Goal: Transaction & Acquisition: Purchase product/service

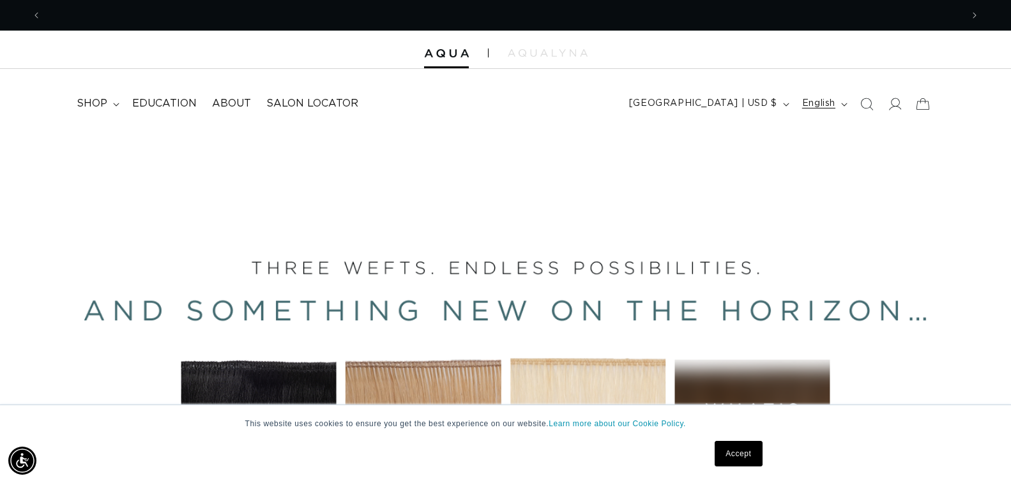
scroll to position [0, 1840]
click at [899, 106] on icon at bounding box center [894, 103] width 13 height 13
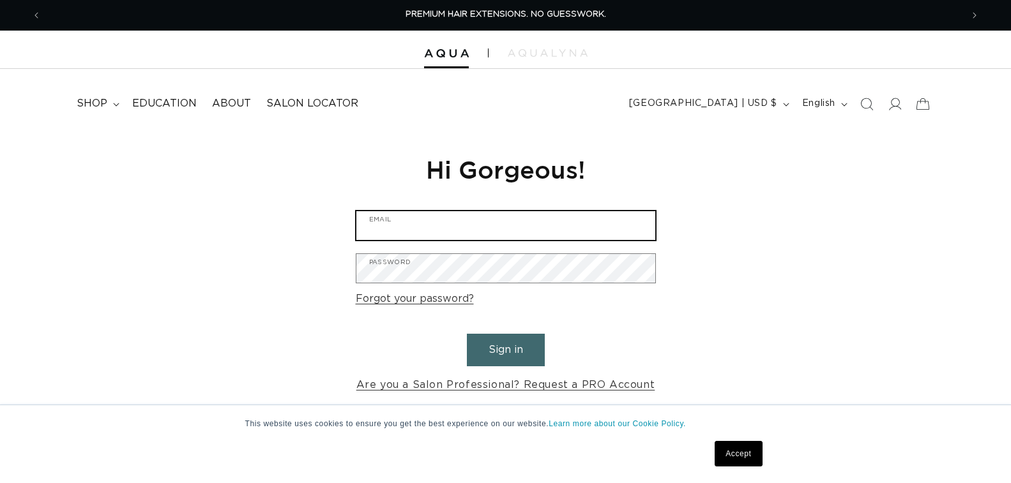
drag, startPoint x: 0, startPoint y: 0, endPoint x: 406, endPoint y: 231, distance: 466.5
click at [406, 231] on input "Email" at bounding box center [505, 225] width 299 height 29
click at [585, 229] on input "Email" at bounding box center [505, 225] width 299 height 29
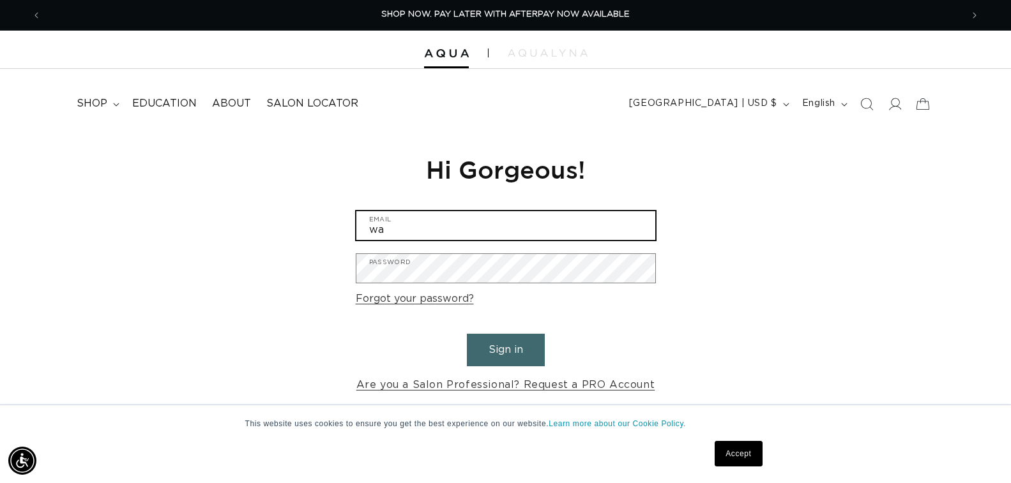
type input "watrasdorota@gmail.com"
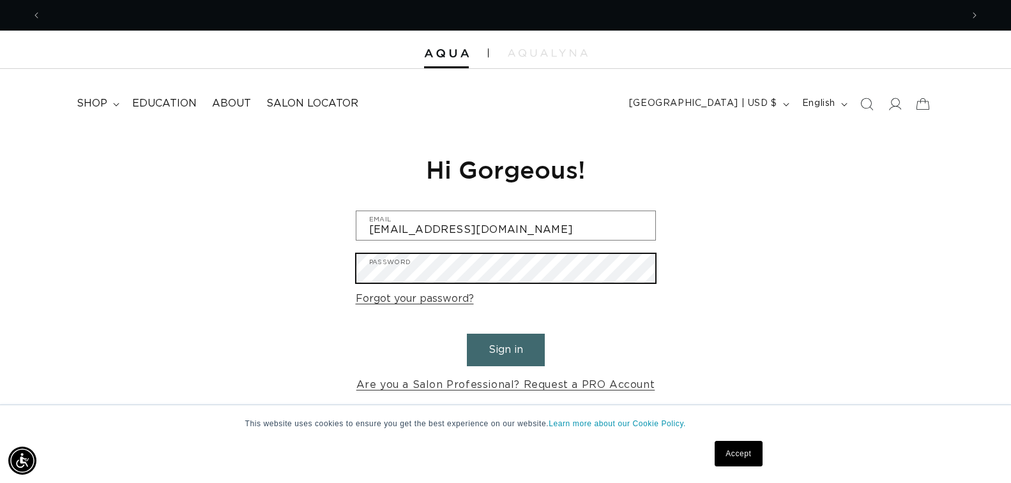
scroll to position [0, 1840]
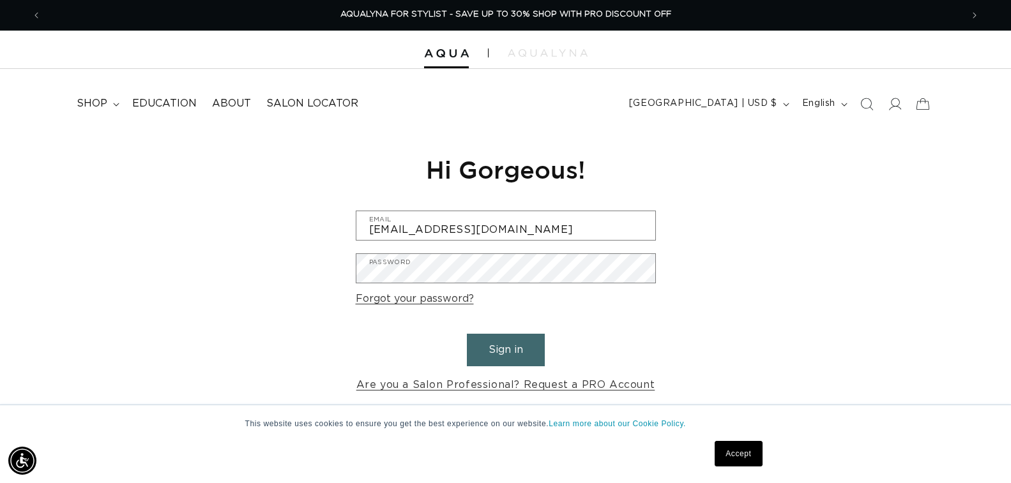
click at [497, 354] on button "Sign in" at bounding box center [506, 350] width 78 height 33
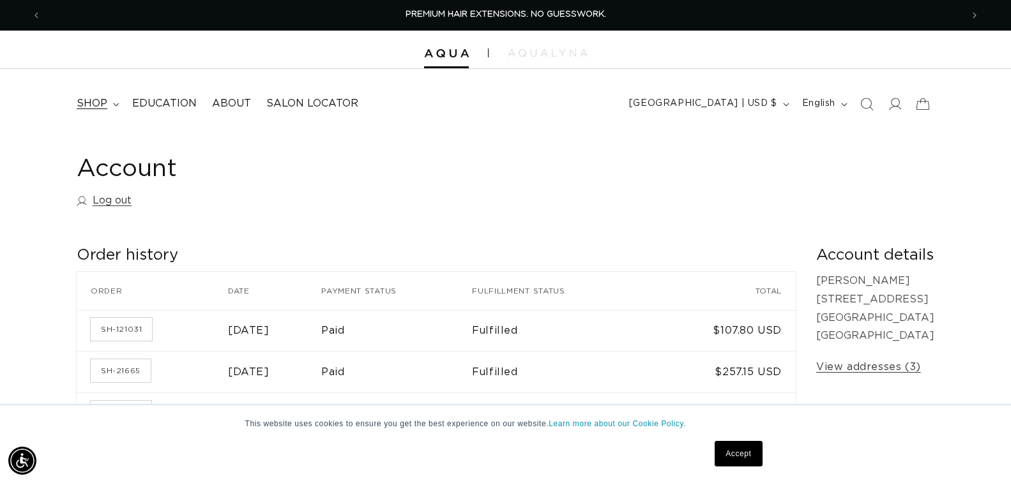
click at [81, 104] on span "shop" at bounding box center [92, 103] width 31 height 13
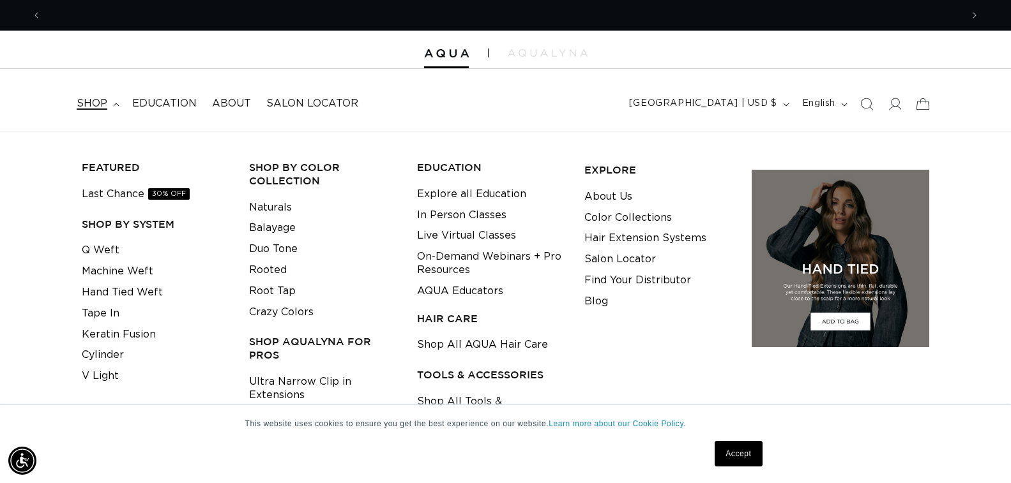
scroll to position [0, 1840]
click at [110, 354] on link "Cylinder" at bounding box center [103, 355] width 42 height 21
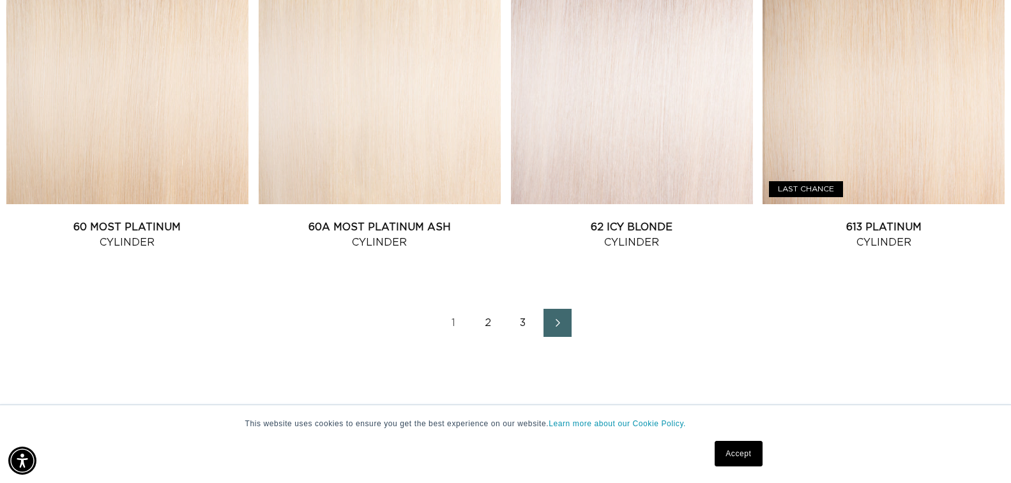
scroll to position [0, 1840]
click at [486, 324] on link "2" at bounding box center [488, 323] width 28 height 28
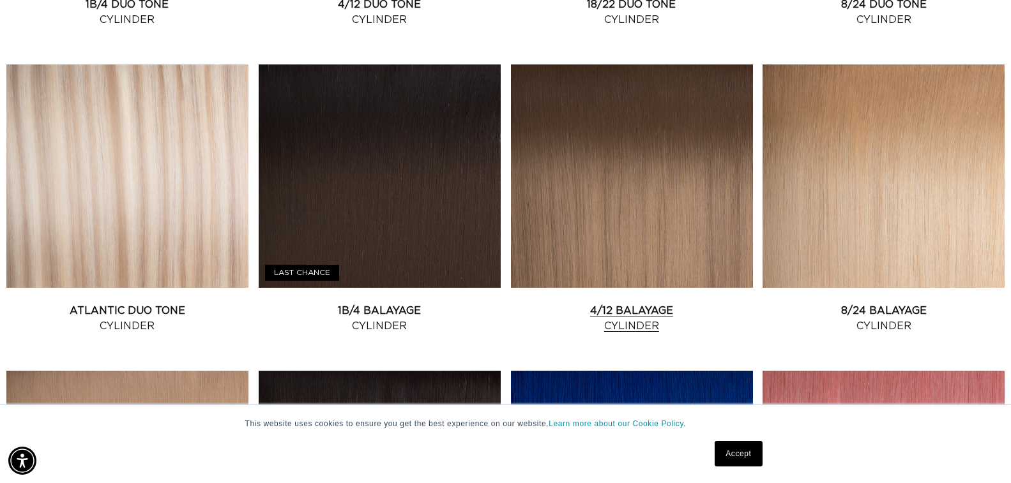
scroll to position [0, 920]
click at [215, 303] on link "Atlantic Duo Tone Cylinder" at bounding box center [127, 318] width 242 height 31
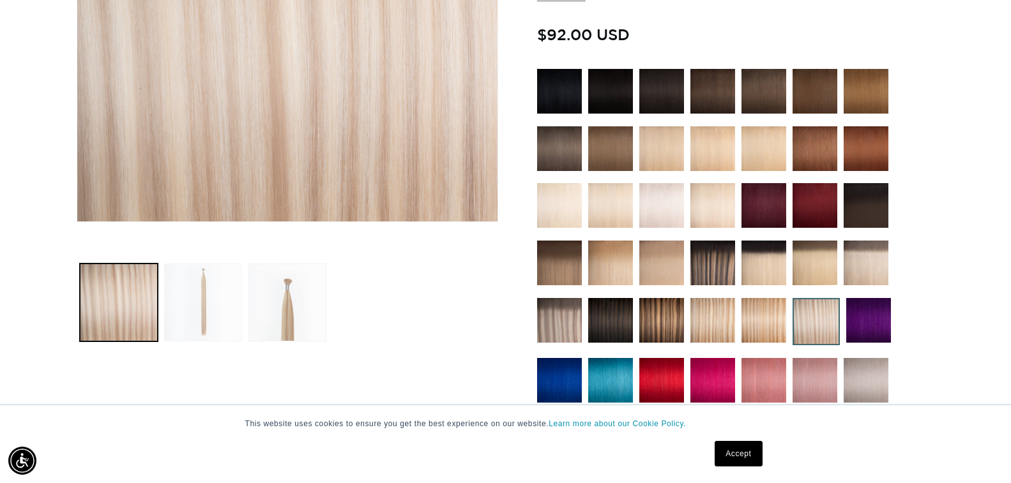
click at [203, 295] on button "Load image 2 in gallery view" at bounding box center [203, 303] width 78 height 78
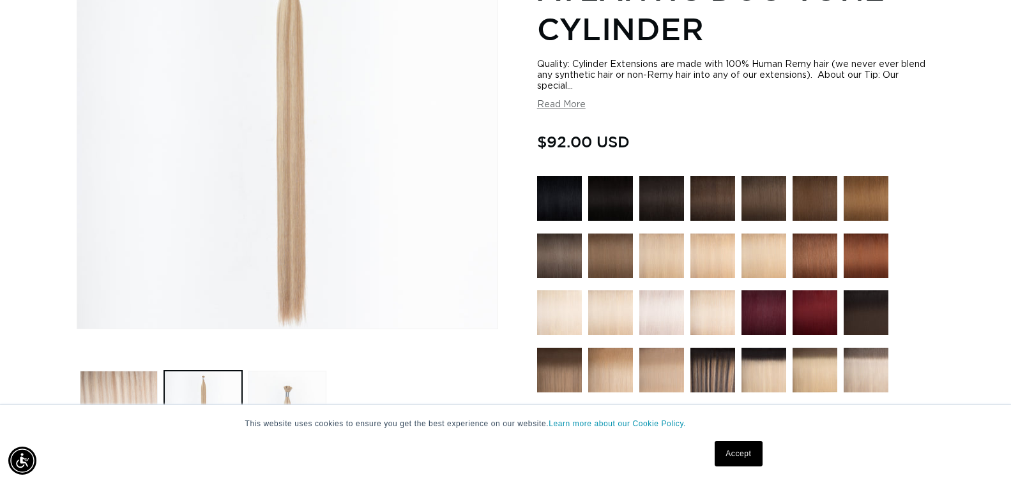
scroll to position [263, 0]
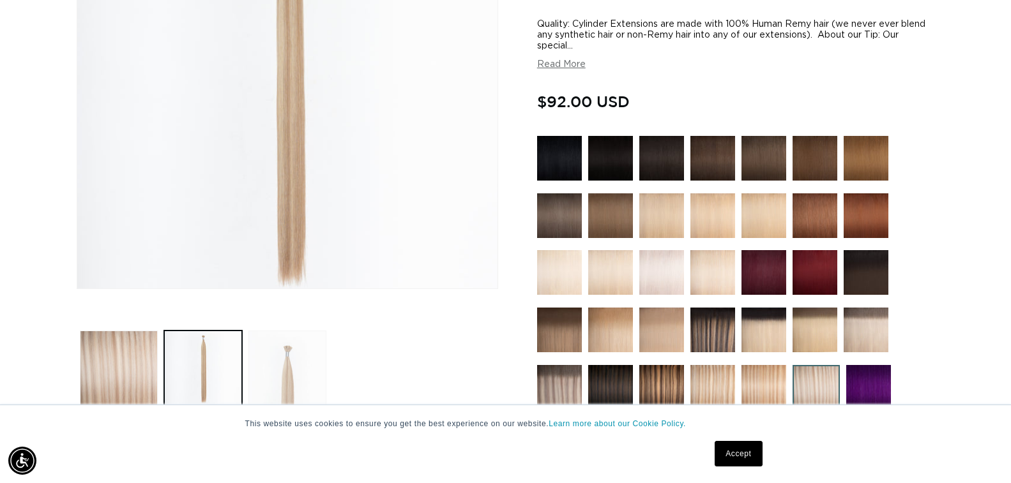
click at [284, 383] on button "Load image 3 in gallery view" at bounding box center [287, 370] width 78 height 78
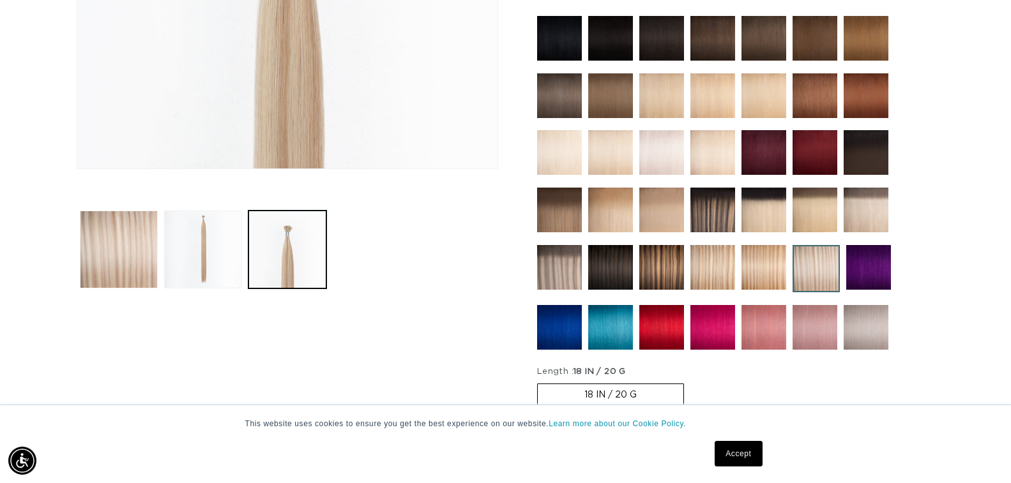
scroll to position [390, 0]
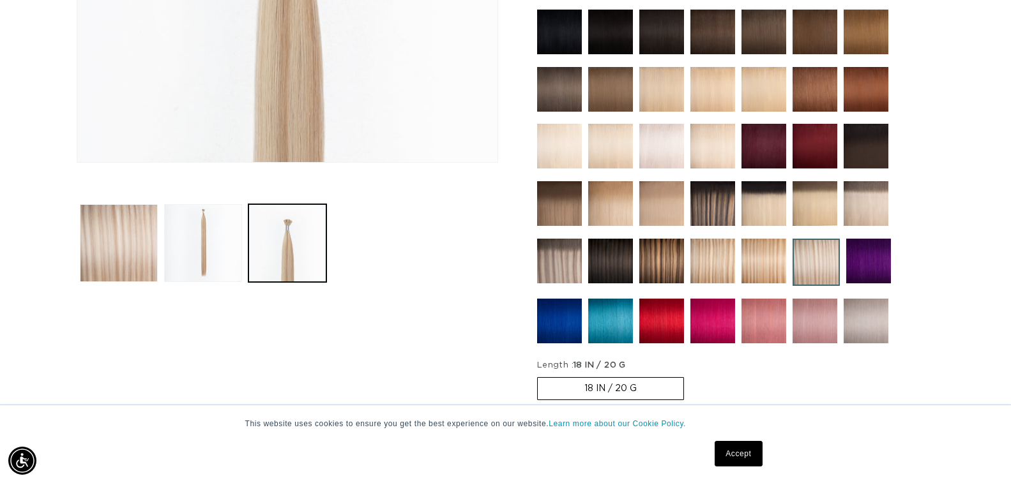
click at [559, 259] on img at bounding box center [559, 261] width 45 height 45
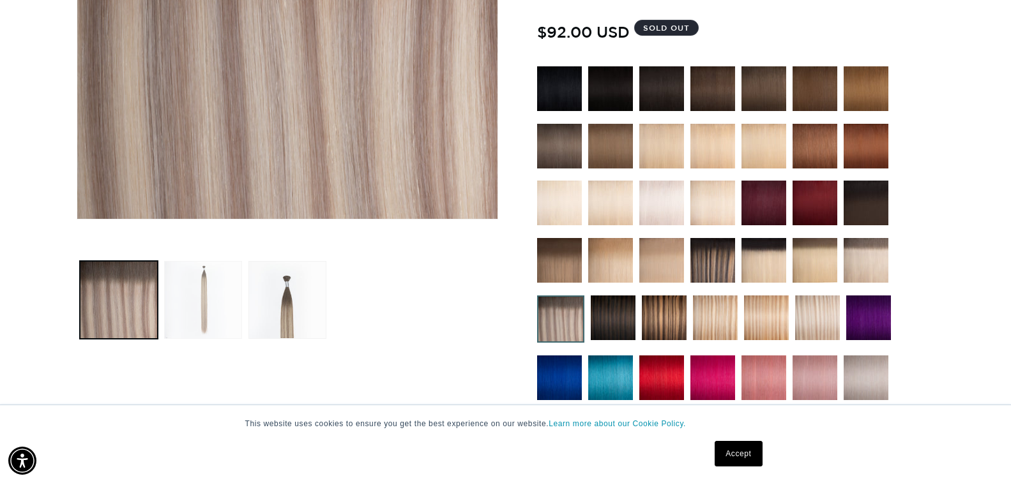
scroll to position [0, 1840]
click at [204, 312] on button "Load image 2 in gallery view" at bounding box center [203, 300] width 78 height 78
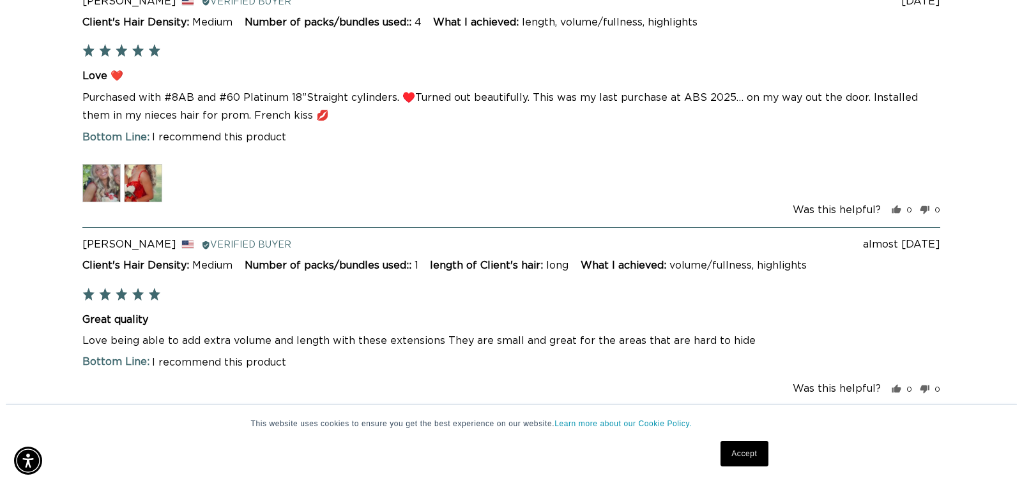
scroll to position [0, 920]
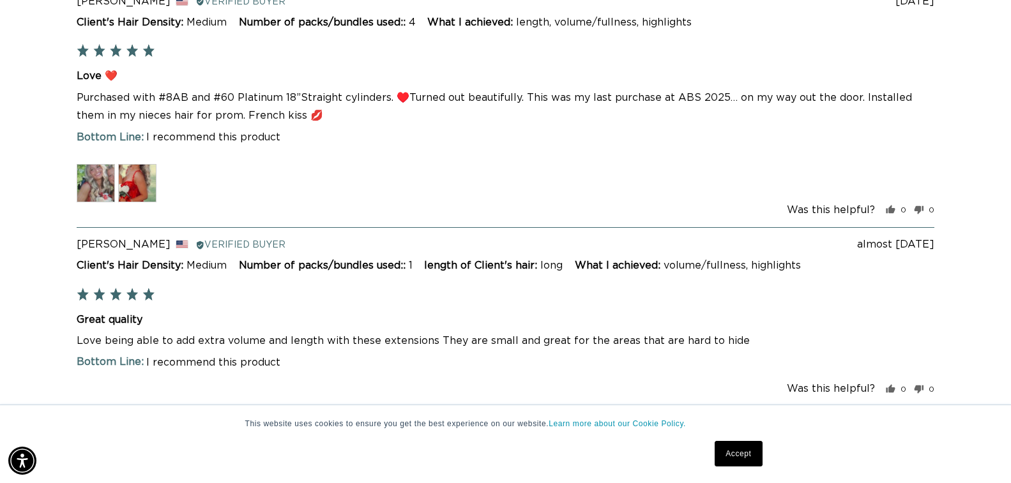
click at [96, 192] on img at bounding box center [96, 183] width 38 height 38
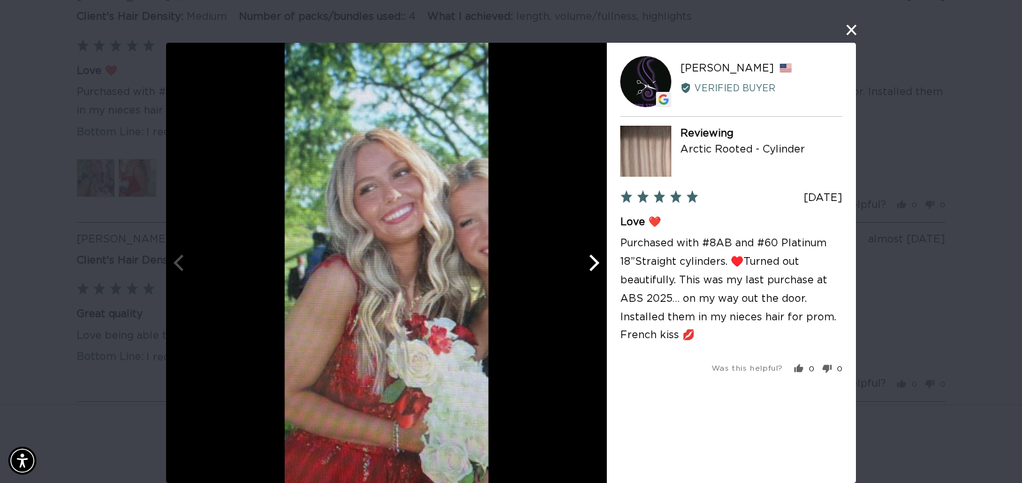
scroll to position [0, 0]
click at [589, 262] on icon "Next" at bounding box center [592, 263] width 17 height 17
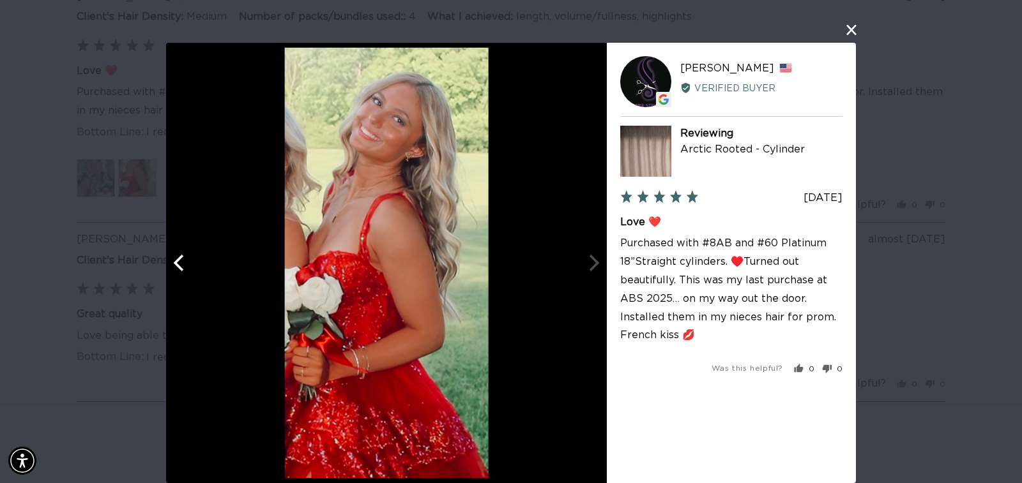
scroll to position [0, 931]
click at [590, 268] on div at bounding box center [386, 263] width 441 height 441
click at [846, 33] on button "close this modal window" at bounding box center [851, 29] width 15 height 15
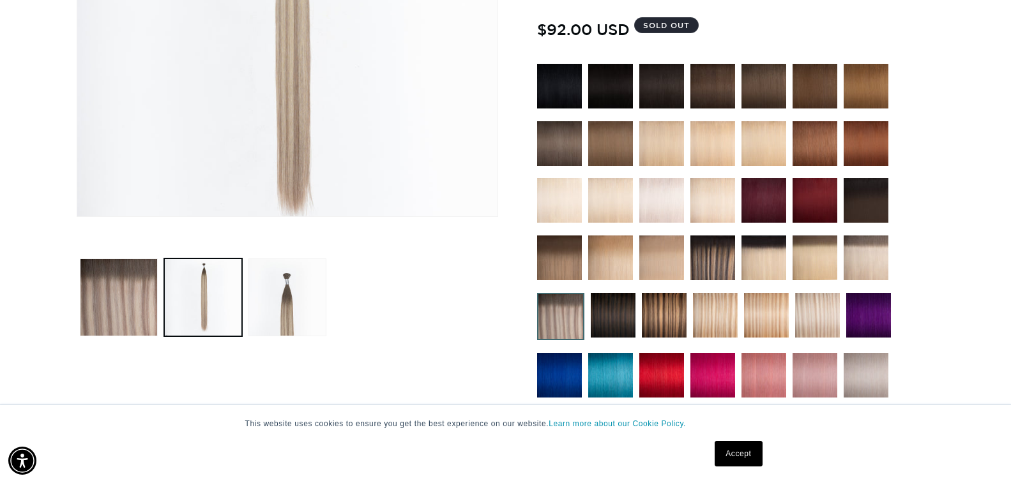
scroll to position [0, 0]
